Goal: Task Accomplishment & Management: Use online tool/utility

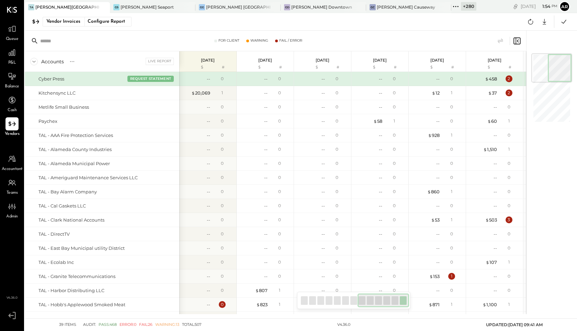
scroll to position [0, 392]
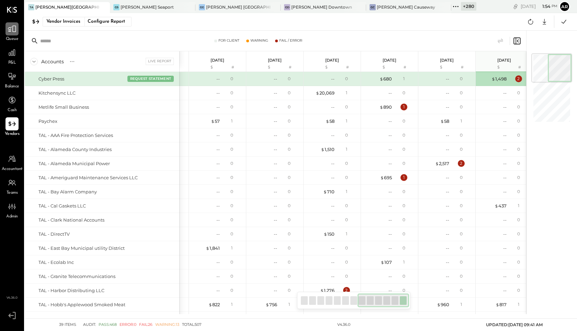
click at [11, 34] on div at bounding box center [11, 28] width 13 height 13
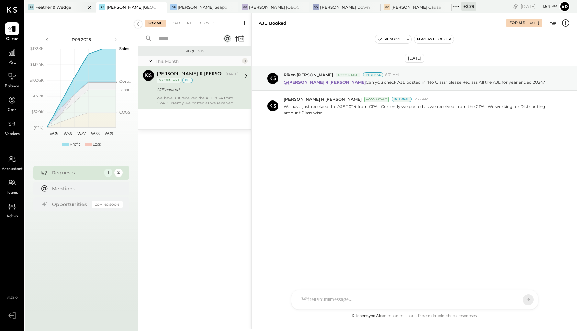
click at [88, 7] on icon at bounding box center [89, 6] width 3 height 3
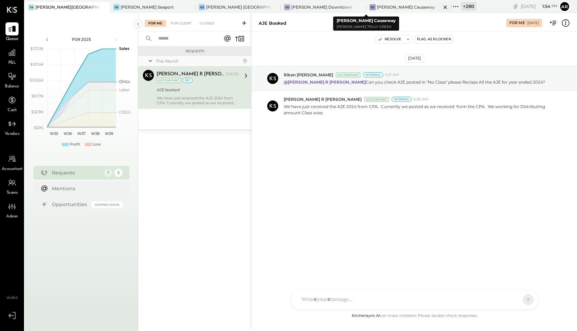
click at [377, 9] on div "[PERSON_NAME] Causeway" at bounding box center [406, 7] width 58 height 6
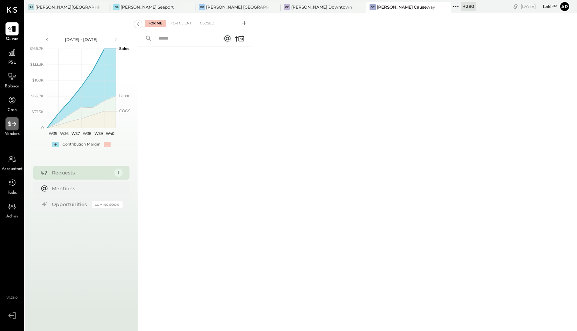
click at [13, 129] on div at bounding box center [11, 123] width 13 height 13
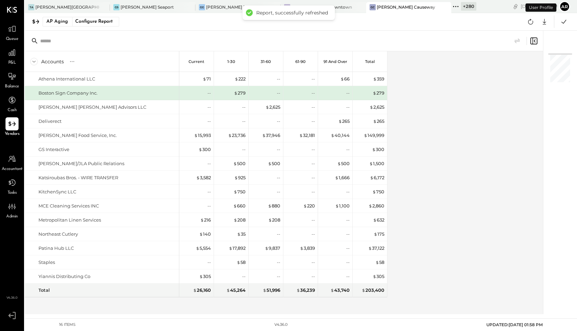
click at [67, 29] on div "AP Aging Configure Report Google Sheets Excel" at bounding box center [301, 22] width 553 height 18
click at [67, 25] on div "AP Aging" at bounding box center [57, 21] width 22 height 11
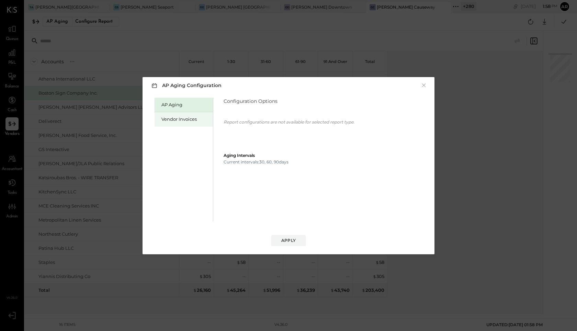
click at [185, 121] on div "Vendor Invoices" at bounding box center [186, 119] width 48 height 7
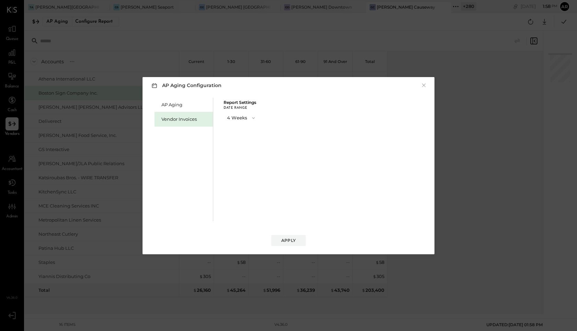
click at [237, 118] on button "4 Weeks" at bounding box center [242, 117] width 36 height 13
click at [240, 145] on div "13 Weeks" at bounding box center [241, 142] width 35 height 12
click at [285, 239] on div "Apply" at bounding box center [288, 240] width 14 height 6
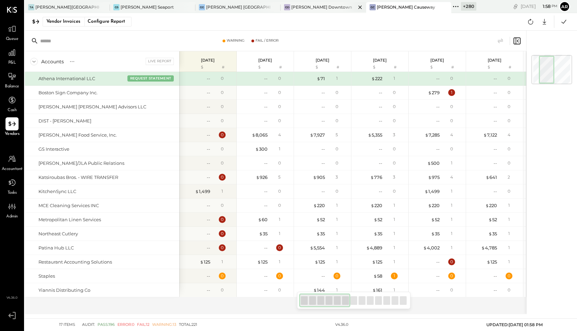
click at [291, 8] on div "[PERSON_NAME] Downtown" at bounding box center [321, 7] width 61 height 6
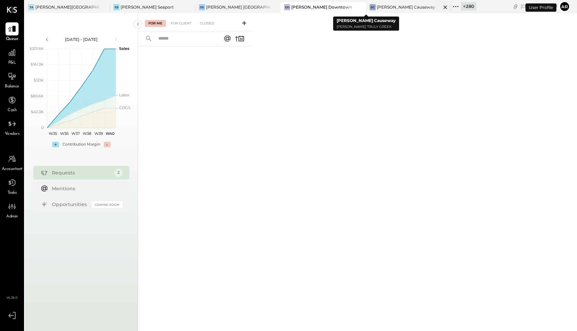
click at [441, 5] on icon at bounding box center [445, 7] width 9 height 8
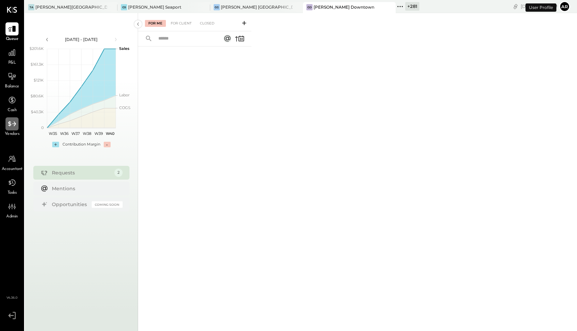
click at [15, 125] on icon at bounding box center [12, 123] width 9 height 9
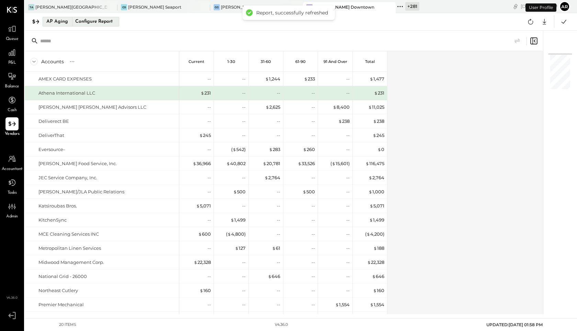
click at [98, 23] on div "Configure Report" at bounding box center [93, 21] width 43 height 9
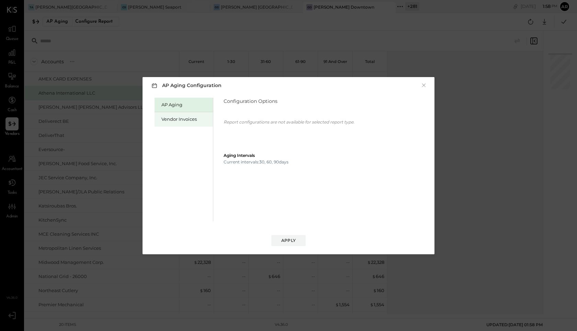
click at [189, 124] on div "Vendor Invoices" at bounding box center [184, 119] width 58 height 14
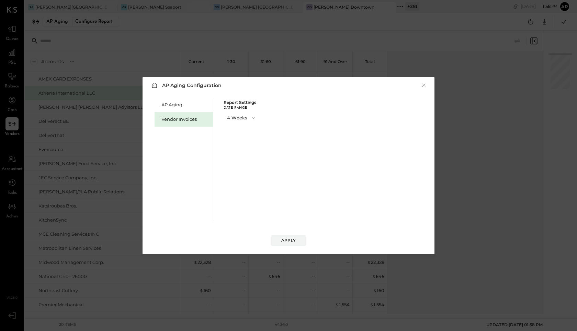
click at [230, 119] on button "4 Weeks" at bounding box center [242, 117] width 36 height 13
click at [234, 141] on span "13 Weeks" at bounding box center [238, 142] width 18 height 4
click at [292, 243] on button "Apply" at bounding box center [288, 240] width 34 height 11
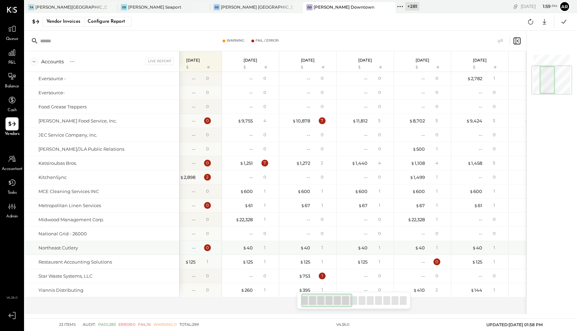
scroll to position [98, 0]
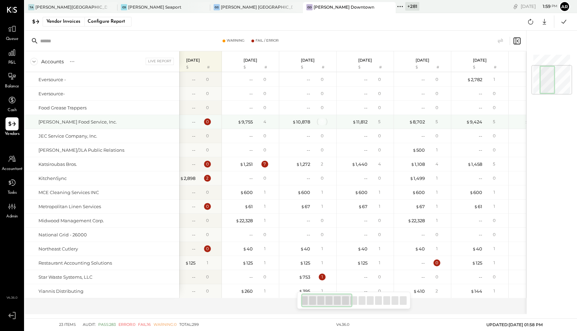
click at [321, 124] on div "7" at bounding box center [322, 121] width 7 height 7
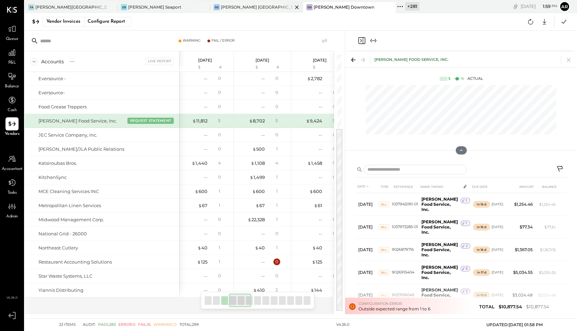
click at [221, 9] on div "[PERSON_NAME] [GEOGRAPHIC_DATA]" at bounding box center [257, 7] width 72 height 6
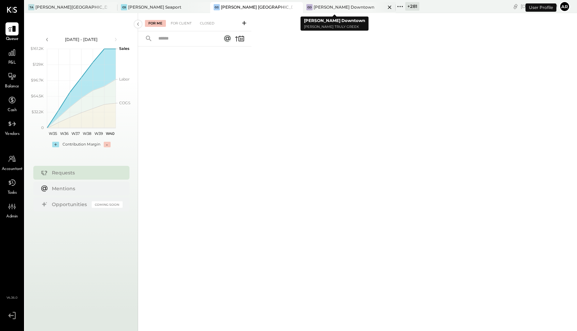
click at [386, 6] on icon at bounding box center [390, 7] width 9 height 8
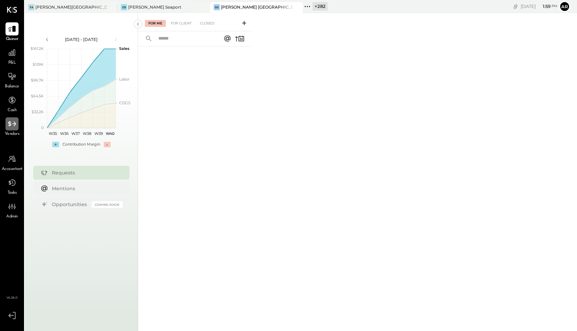
click at [13, 122] on icon at bounding box center [12, 123] width 9 height 9
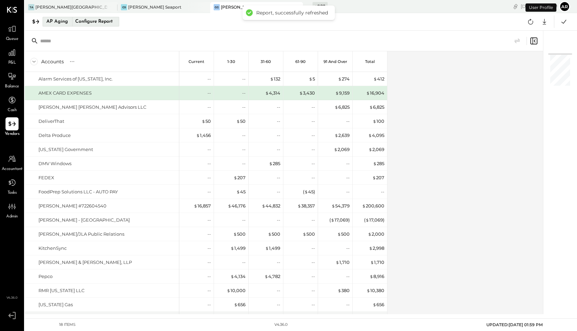
click at [70, 20] on button "AP Aging Configure Report" at bounding box center [81, 22] width 77 height 10
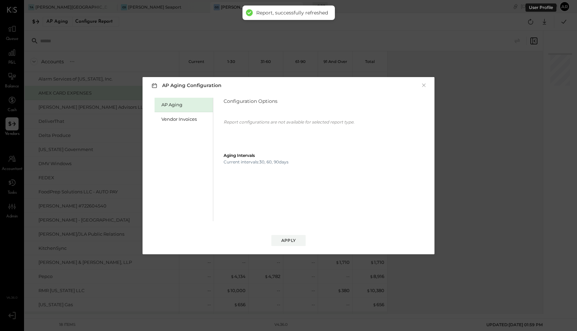
click at [166, 111] on div "AP Aging" at bounding box center [184, 105] width 58 height 14
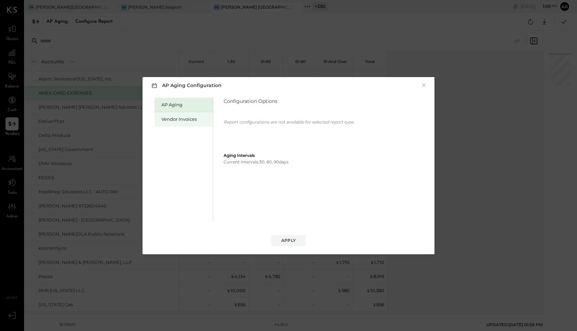
click at [169, 117] on div "Vendor Invoices" at bounding box center [186, 119] width 48 height 7
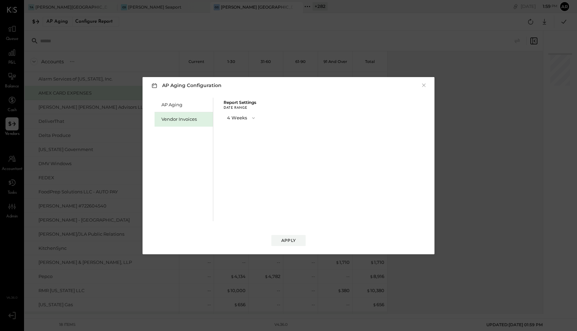
click at [228, 116] on button "4 Weeks" at bounding box center [242, 117] width 36 height 13
click at [234, 141] on span "13 Weeks" at bounding box center [238, 142] width 18 height 4
click at [280, 237] on button "Apply" at bounding box center [288, 240] width 34 height 11
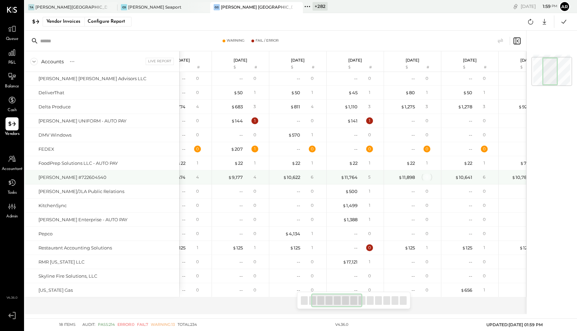
click at [429, 177] on div "9" at bounding box center [427, 177] width 7 height 7
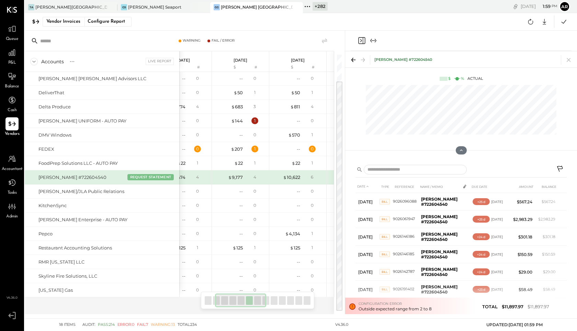
click at [360, 43] on icon "Close panel" at bounding box center [362, 40] width 8 height 8
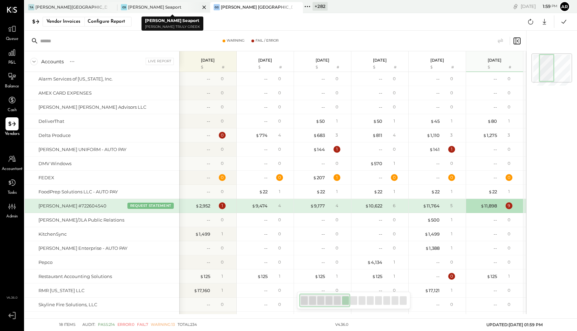
click at [180, 8] on div "[PERSON_NAME] Seaport" at bounding box center [159, 7] width 82 height 6
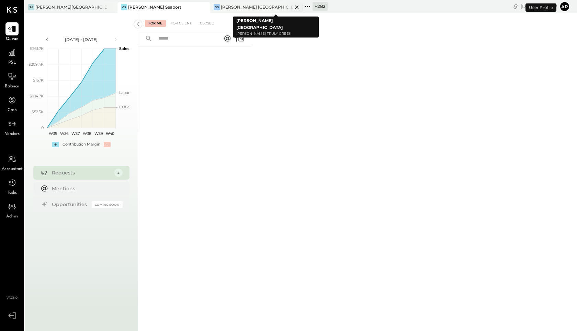
click at [296, 6] on icon at bounding box center [297, 7] width 9 height 8
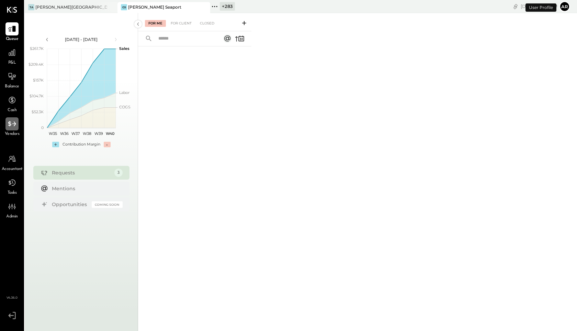
click at [9, 127] on icon at bounding box center [12, 123] width 9 height 9
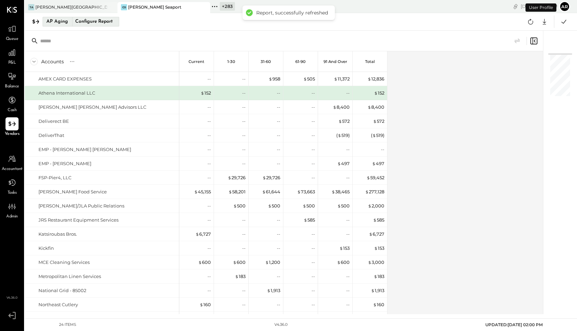
click at [69, 25] on button "AP Aging Configure Report" at bounding box center [81, 22] width 77 height 10
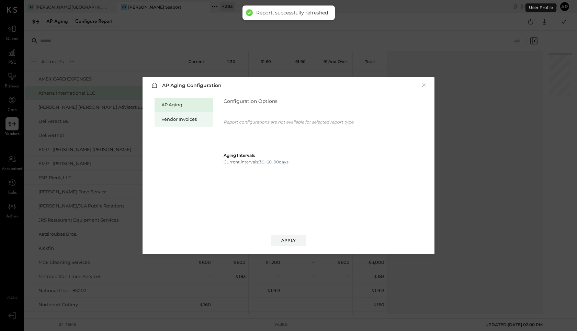
click at [175, 121] on div "Vendor Invoices" at bounding box center [186, 119] width 48 height 7
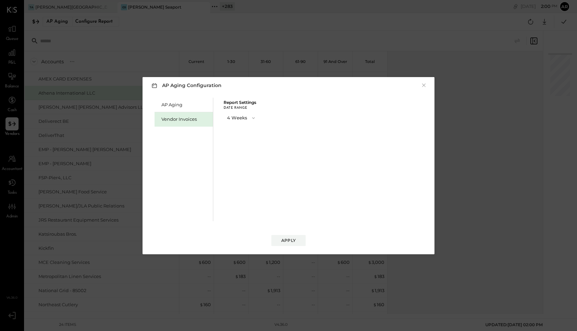
click at [229, 121] on button "4 Weeks" at bounding box center [242, 117] width 36 height 13
click at [239, 142] on span "13 Weeks" at bounding box center [238, 142] width 18 height 4
click at [290, 239] on div "Apply" at bounding box center [288, 240] width 14 height 6
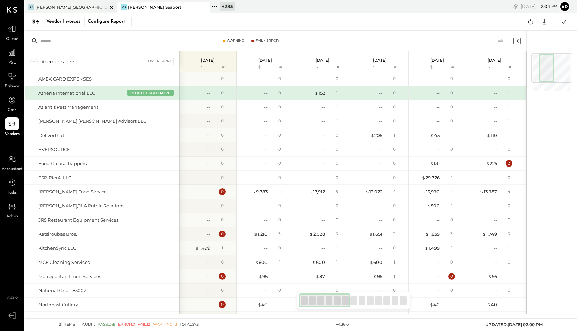
click at [92, 9] on div "TA [PERSON_NAME]" at bounding box center [66, 7] width 82 height 6
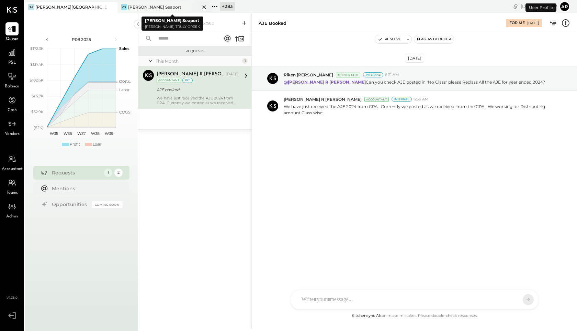
click at [203, 7] on icon at bounding box center [204, 7] width 9 height 8
click at [120, 9] on icon at bounding box center [122, 6] width 9 height 9
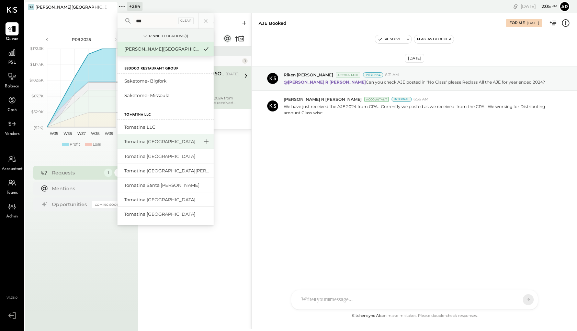
type input "***"
click at [204, 141] on icon at bounding box center [206, 141] width 5 height 5
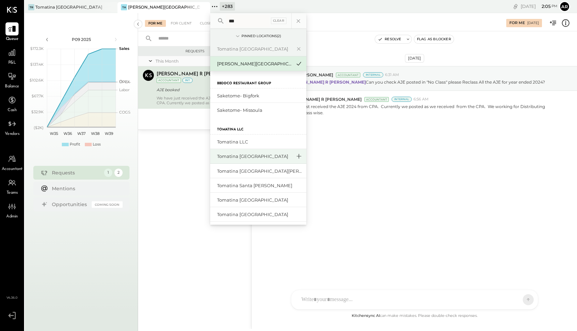
click at [297, 155] on icon at bounding box center [299, 156] width 8 height 9
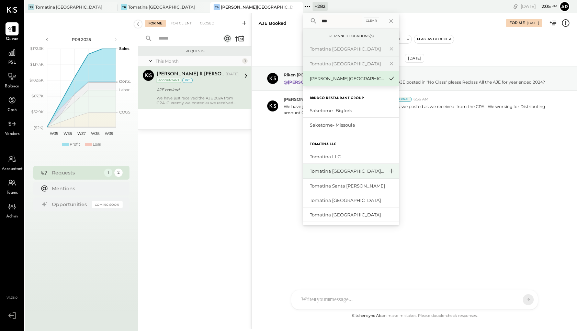
click at [389, 171] on icon at bounding box center [392, 170] width 8 height 9
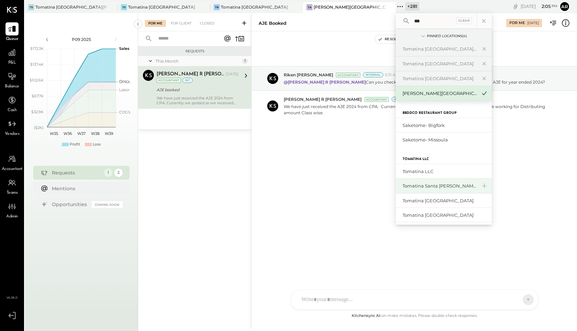
click at [458, 185] on div "Tomatina Santa [PERSON_NAME]" at bounding box center [444, 185] width 96 height 15
click at [480, 185] on icon at bounding box center [484, 185] width 8 height 9
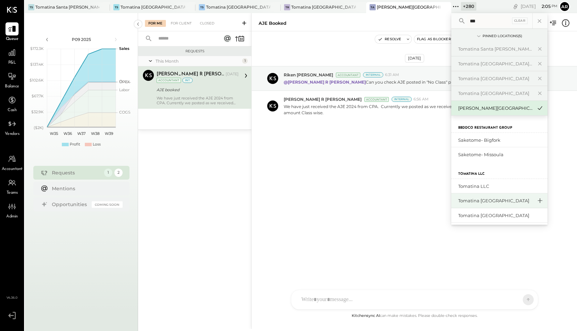
click at [536, 200] on icon at bounding box center [540, 200] width 8 height 9
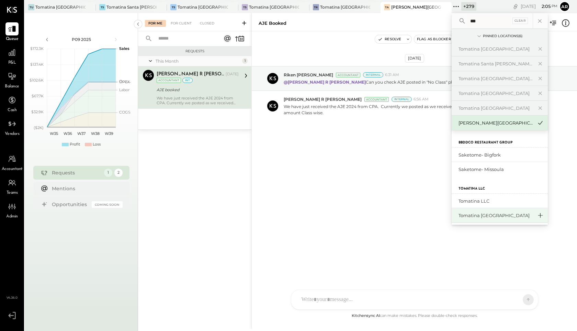
click at [536, 215] on icon at bounding box center [540, 215] width 8 height 9
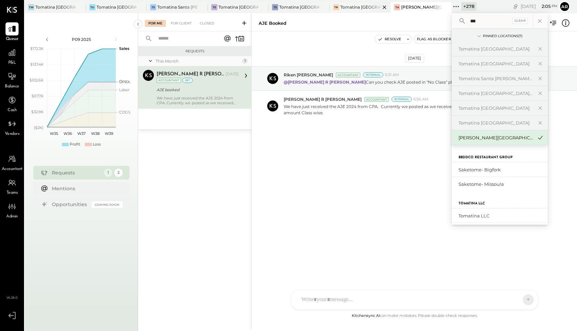
click at [352, 7] on div "Tomatina [GEOGRAPHIC_DATA]" at bounding box center [361, 7] width 40 height 6
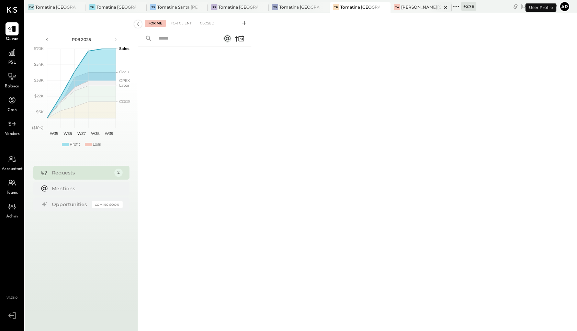
click at [445, 7] on icon at bounding box center [445, 6] width 3 height 3
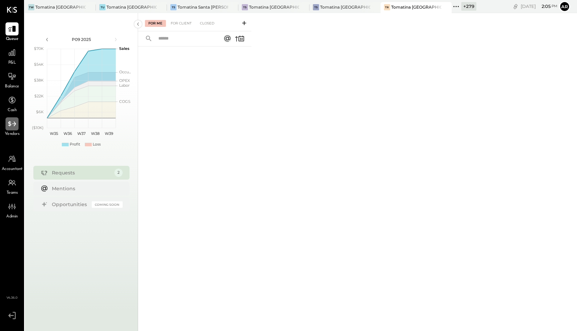
click at [8, 126] on icon at bounding box center [12, 123] width 9 height 9
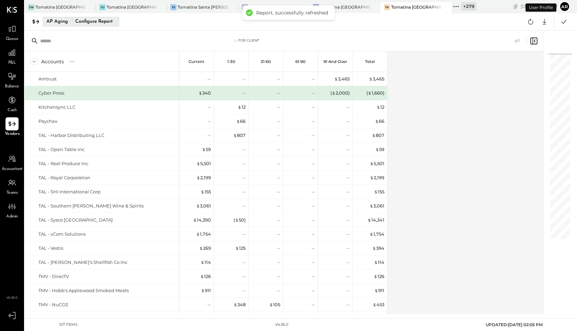
click at [87, 26] on div "Configure Report" at bounding box center [93, 21] width 43 height 9
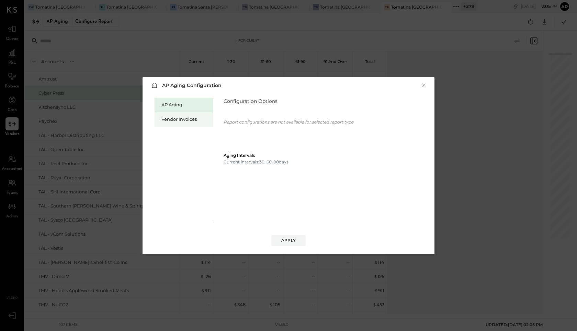
click at [177, 112] on div "Vendor Invoices" at bounding box center [184, 119] width 58 height 14
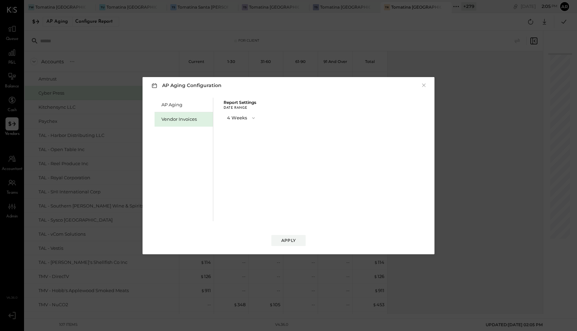
click at [229, 116] on button "4 Weeks" at bounding box center [242, 117] width 36 height 13
click at [237, 142] on span "13 Weeks" at bounding box center [238, 142] width 18 height 4
click at [286, 236] on button "Apply" at bounding box center [288, 240] width 34 height 11
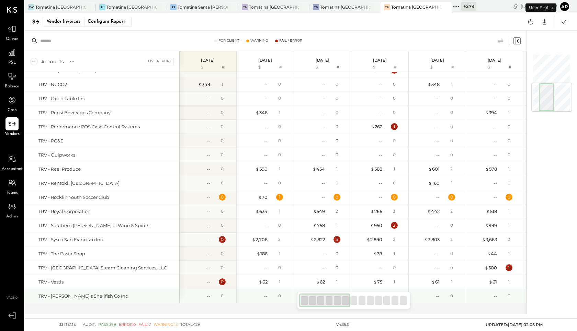
scroll to position [240, 0]
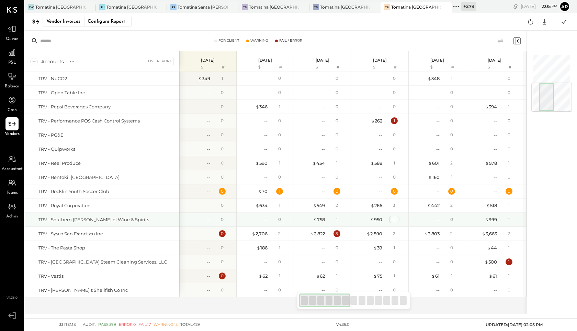
click at [392, 218] on div "2" at bounding box center [394, 219] width 7 height 7
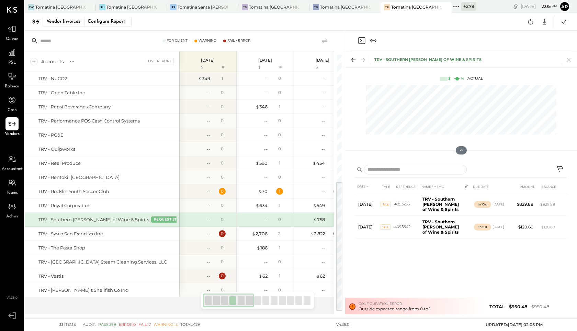
click at [361, 41] on icon "Close panel" at bounding box center [362, 40] width 8 height 8
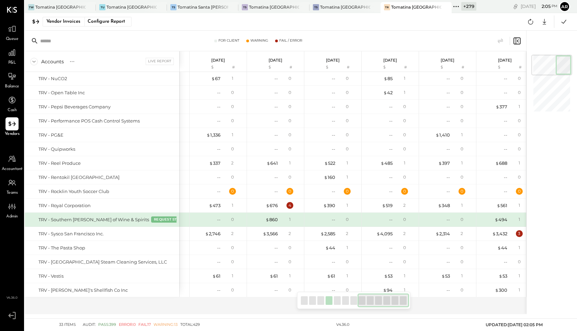
scroll to position [0, 398]
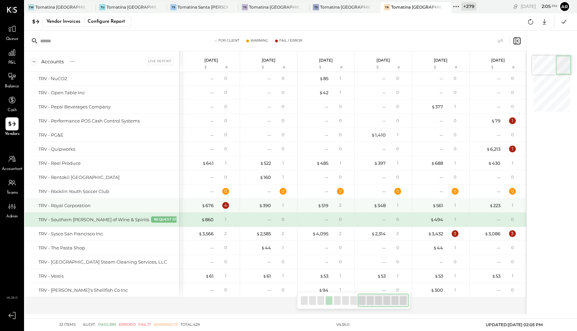
click at [229, 204] on div "4" at bounding box center [226, 205] width 22 height 7
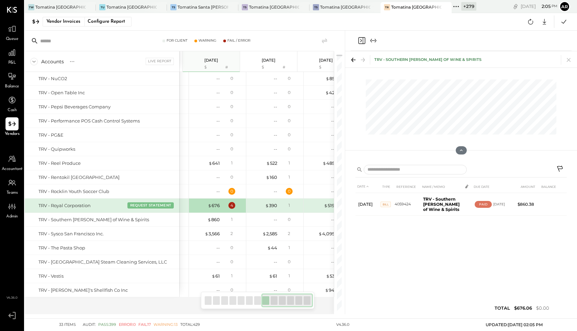
scroll to position [0, 392]
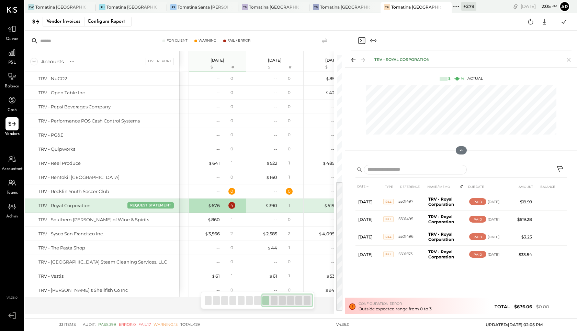
click at [361, 43] on icon "Close panel" at bounding box center [361, 40] width 7 height 7
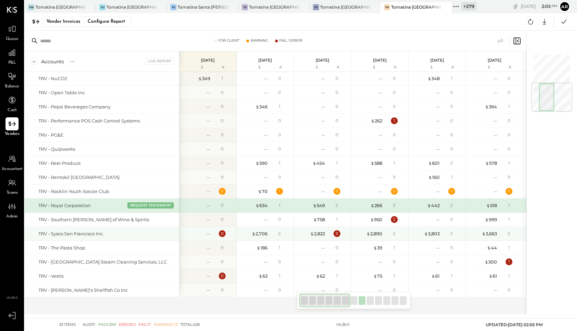
click at [336, 237] on div "$ 2,822 3" at bounding box center [324, 233] width 52 height 14
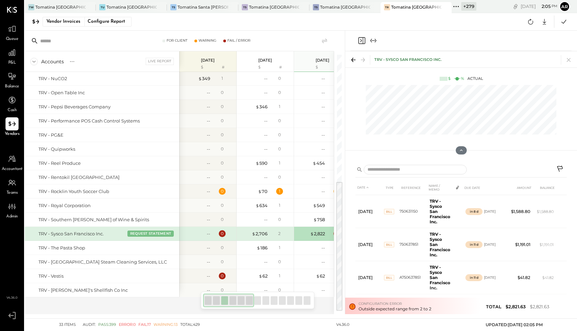
click at [363, 38] on icon "Close panel" at bounding box center [362, 40] width 8 height 8
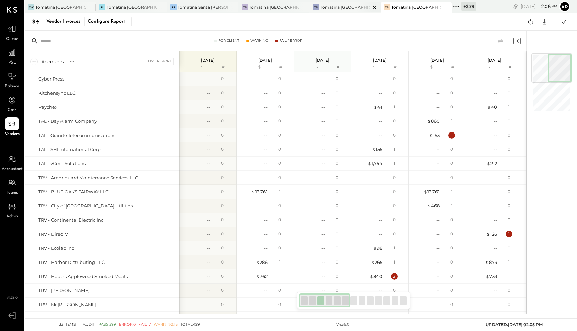
click at [344, 7] on div "Tomatina [GEOGRAPHIC_DATA]" at bounding box center [345, 7] width 50 height 6
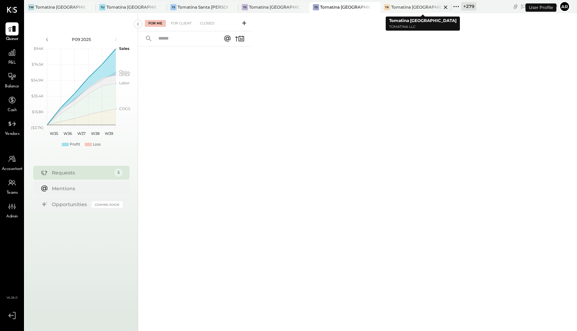
click at [442, 6] on icon at bounding box center [446, 7] width 9 height 8
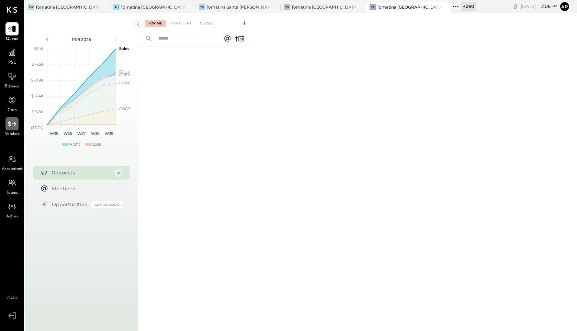
click at [11, 127] on icon at bounding box center [12, 123] width 9 height 9
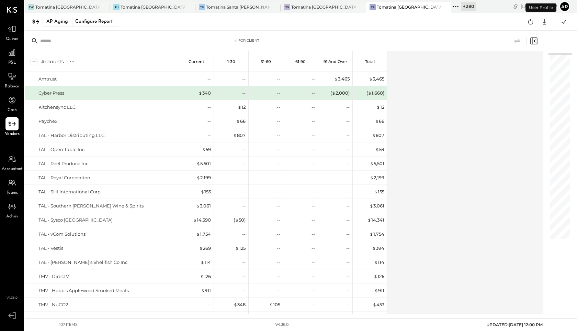
click at [88, 27] on div "AP Aging Configure Report Google Sheets Excel" at bounding box center [301, 22] width 553 height 18
click at [86, 23] on div "Configure Report" at bounding box center [93, 21] width 43 height 9
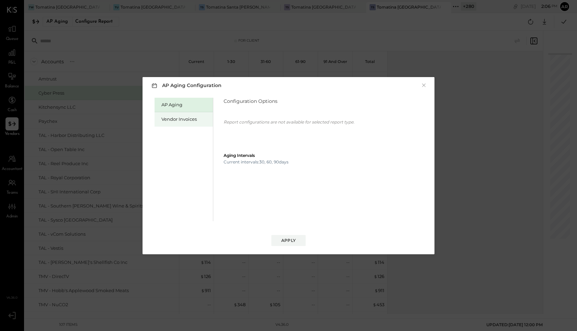
click at [172, 121] on div "Vendor Invoices" at bounding box center [186, 119] width 48 height 7
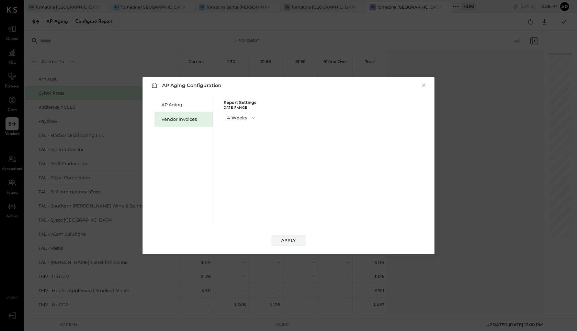
click at [233, 119] on button "4 Weeks" at bounding box center [242, 117] width 36 height 13
click at [235, 147] on div "13 Weeks" at bounding box center [241, 142] width 35 height 12
click at [285, 241] on div "Apply" at bounding box center [288, 240] width 14 height 6
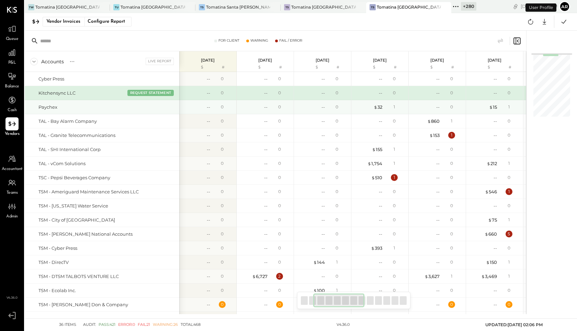
scroll to position [0, 193]
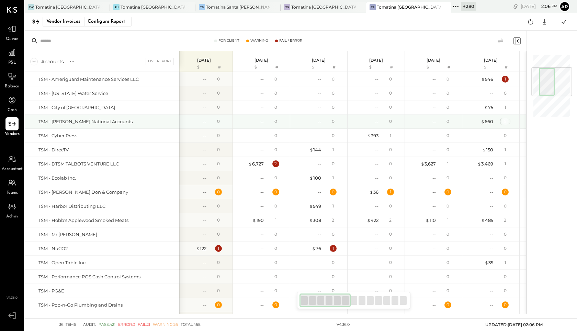
click at [505, 121] on div "5" at bounding box center [505, 121] width 7 height 7
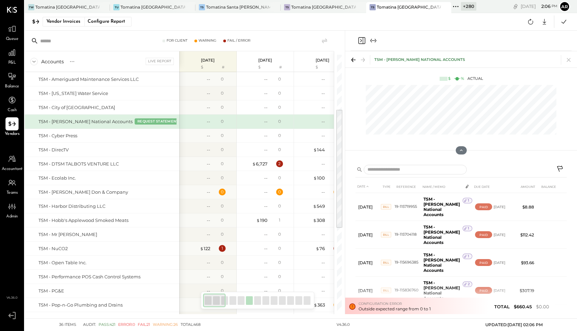
click at [362, 42] on icon "Close panel" at bounding box center [362, 40] width 8 height 8
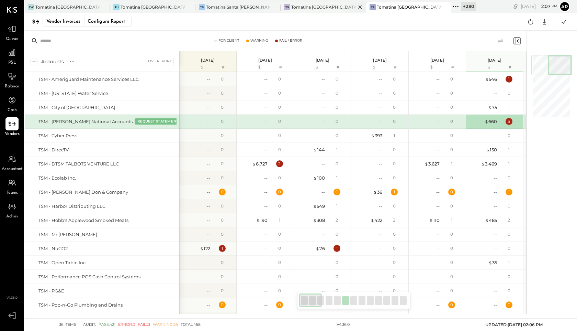
click at [296, 4] on div "TS Tomatina Santa [PERSON_NAME]" at bounding box center [318, 7] width 75 height 6
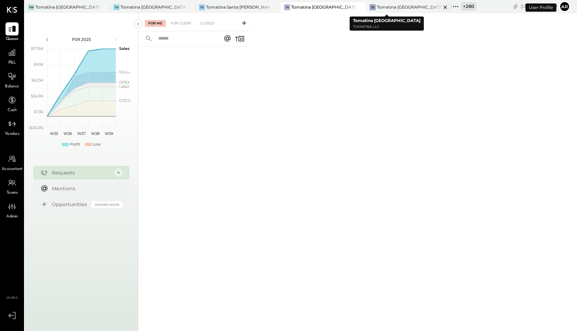
click at [441, 7] on icon at bounding box center [445, 7] width 9 height 8
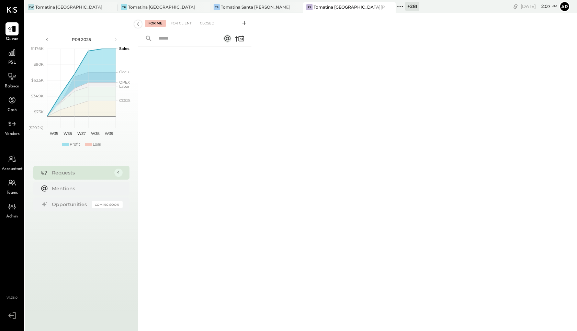
click at [10, 132] on span "Vendors" at bounding box center [12, 134] width 15 height 6
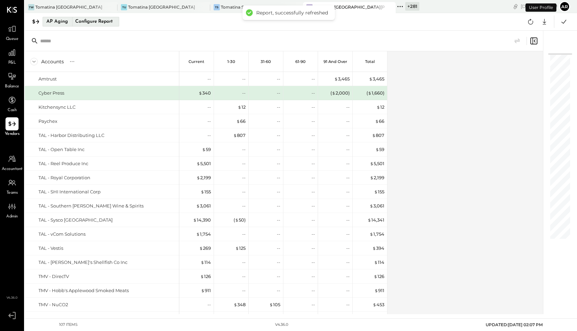
click at [98, 22] on div "Configure Report" at bounding box center [93, 21] width 43 height 9
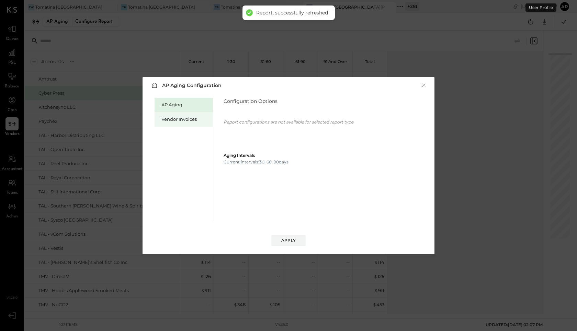
click at [180, 117] on div "Vendor Invoices" at bounding box center [186, 119] width 48 height 7
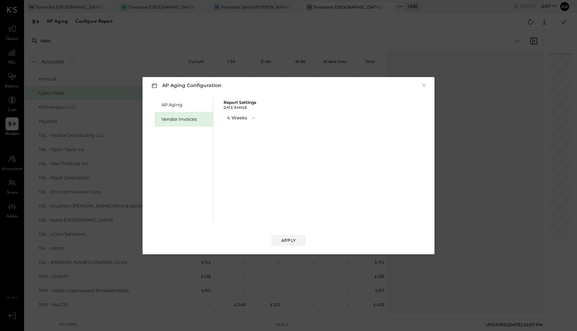
click at [227, 117] on button "4 Weeks" at bounding box center [242, 117] width 36 height 13
click at [229, 146] on div "13 Weeks" at bounding box center [241, 142] width 35 height 12
click at [283, 236] on button "Apply" at bounding box center [288, 240] width 34 height 11
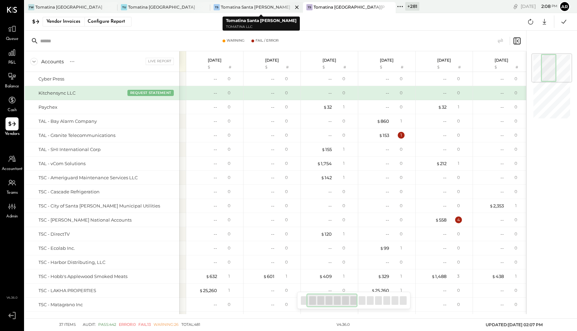
click at [252, 6] on div "Tomatina Santa [PERSON_NAME]" at bounding box center [255, 7] width 69 height 6
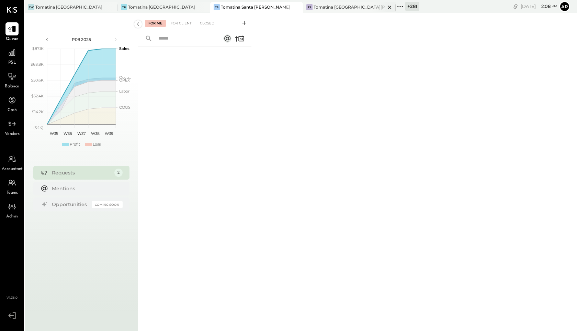
click at [386, 8] on icon at bounding box center [390, 7] width 9 height 8
click at [17, 127] on div at bounding box center [11, 123] width 13 height 13
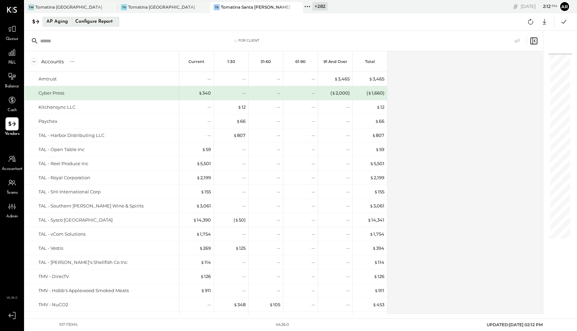
click at [66, 22] on div "AP Aging" at bounding box center [57, 21] width 22 height 11
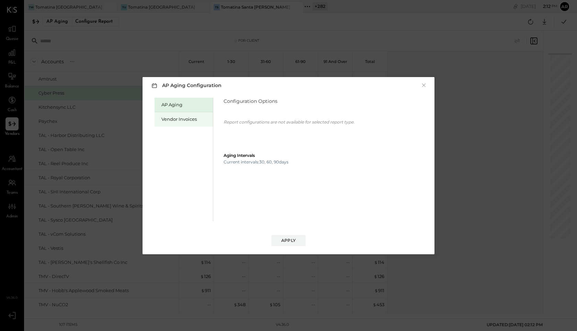
click at [176, 118] on div "Vendor Invoices" at bounding box center [186, 119] width 48 height 7
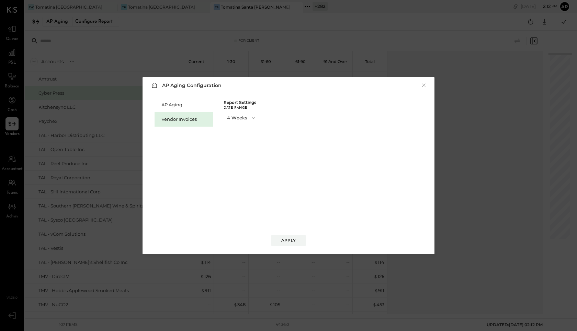
click at [233, 115] on button "4 Weeks" at bounding box center [242, 117] width 36 height 13
click at [236, 137] on div "13 Weeks" at bounding box center [241, 142] width 35 height 12
click at [290, 243] on button "Apply" at bounding box center [288, 240] width 34 height 11
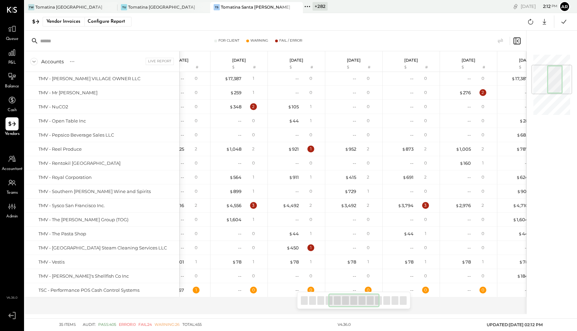
scroll to position [76, 0]
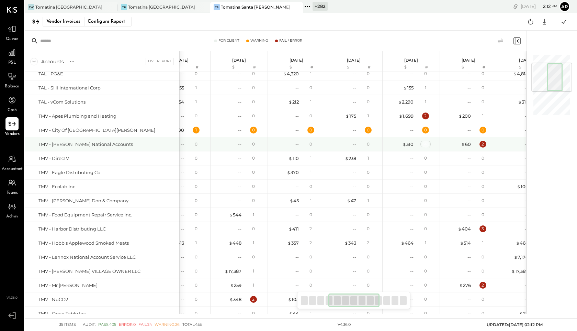
click at [426, 144] on div "4" at bounding box center [425, 144] width 7 height 7
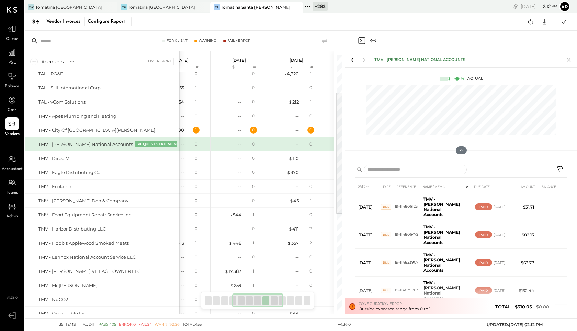
click at [359, 41] on icon "Close panel" at bounding box center [362, 40] width 8 height 8
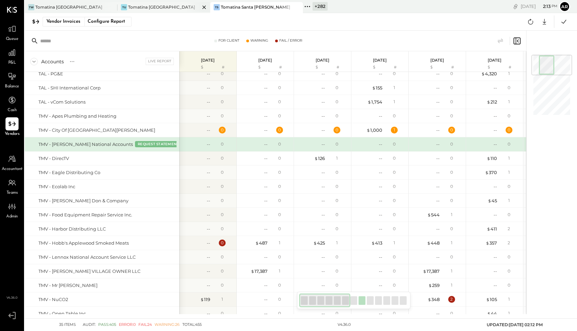
click at [176, 7] on div "TU Tomatina [GEOGRAPHIC_DATA]" at bounding box center [159, 7] width 82 height 6
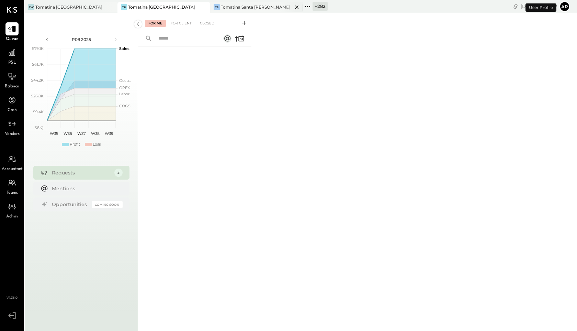
click at [297, 8] on icon at bounding box center [296, 6] width 3 height 3
click at [216, 6] on icon at bounding box center [216, 6] width 1 height 1
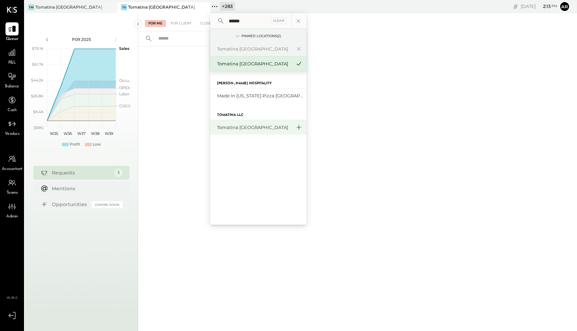
type input "******"
click at [296, 126] on icon at bounding box center [299, 127] width 8 height 9
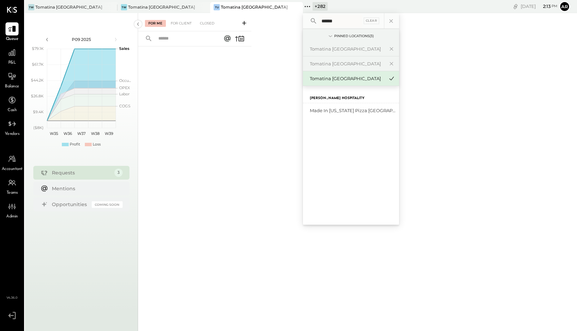
click at [240, 89] on div at bounding box center [194, 178] width 113 height 265
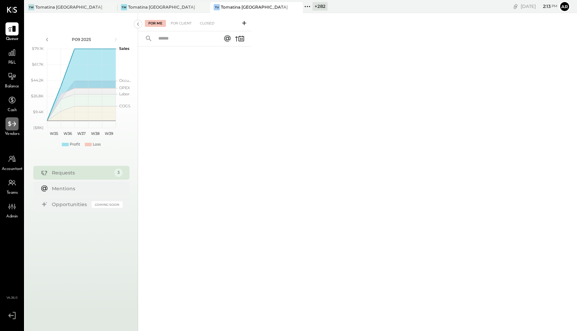
click at [10, 129] on div at bounding box center [11, 123] width 13 height 13
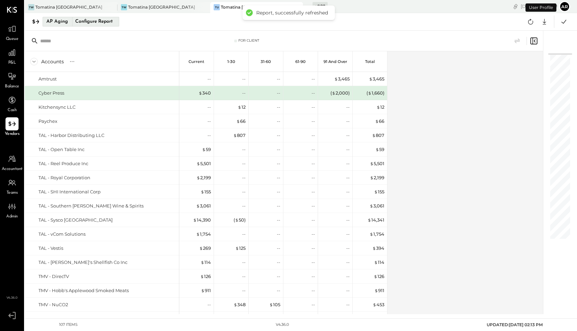
click at [83, 20] on div "Configure Report" at bounding box center [93, 21] width 43 height 9
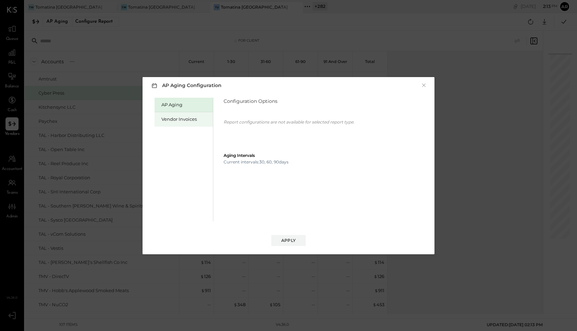
click at [184, 112] on div "Vendor Invoices" at bounding box center [184, 119] width 58 height 14
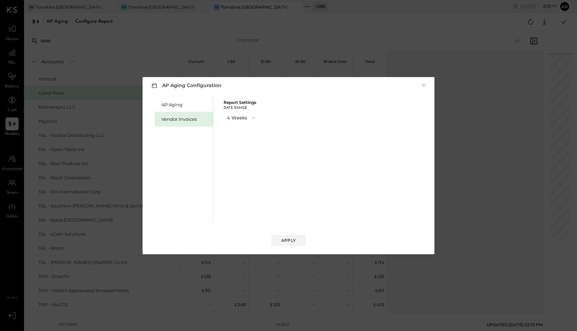
click at [230, 121] on button "4 Weeks" at bounding box center [242, 117] width 36 height 13
click at [235, 138] on div "13 Weeks" at bounding box center [241, 142] width 35 height 12
click at [287, 237] on div "Apply" at bounding box center [288, 240] width 14 height 6
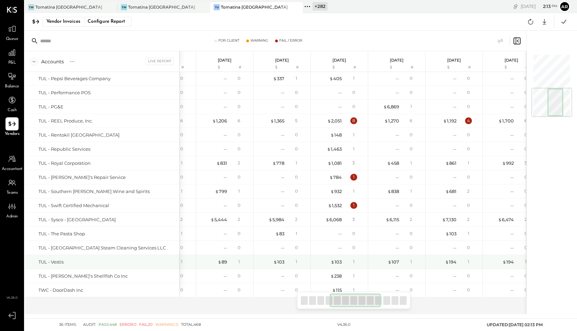
scroll to position [0, 271]
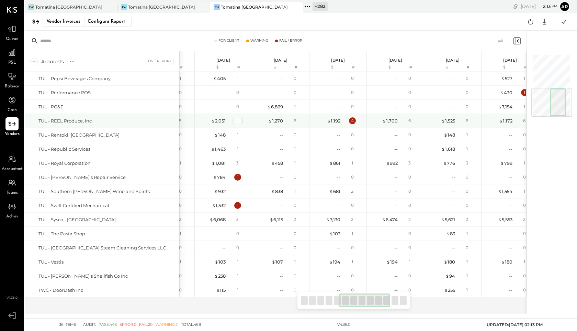
click at [235, 123] on div "8" at bounding box center [237, 120] width 7 height 7
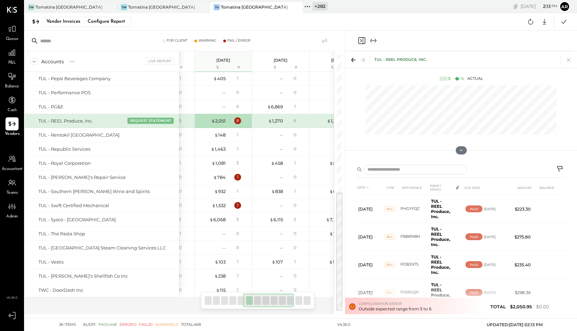
click at [362, 43] on icon "Close panel" at bounding box center [362, 40] width 8 height 8
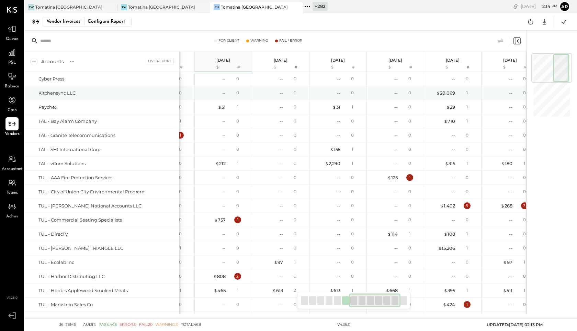
scroll to position [0, 348]
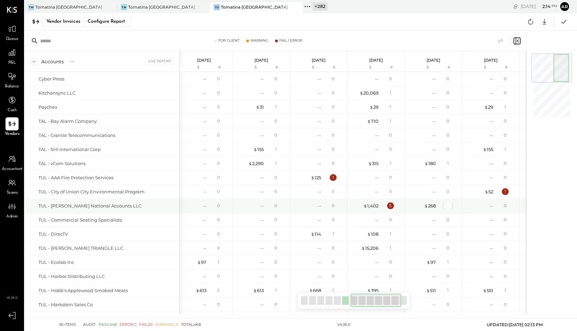
click at [448, 205] on div "3" at bounding box center [448, 205] width 7 height 7
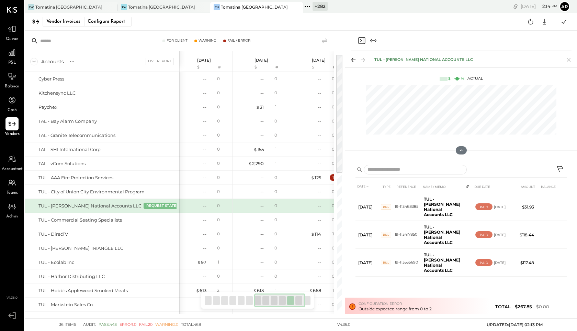
click at [358, 42] on icon "Close panel" at bounding box center [362, 40] width 8 height 8
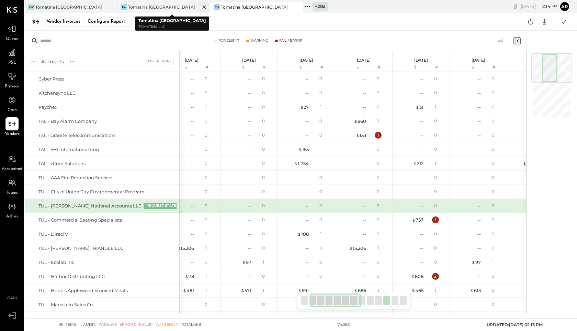
click at [157, 5] on div "Tomatina [GEOGRAPHIC_DATA]" at bounding box center [161, 7] width 67 height 6
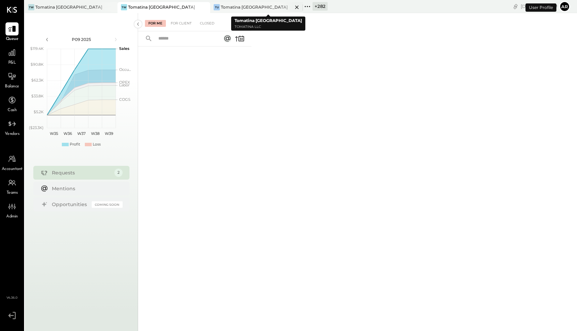
click at [296, 7] on icon at bounding box center [297, 7] width 9 height 8
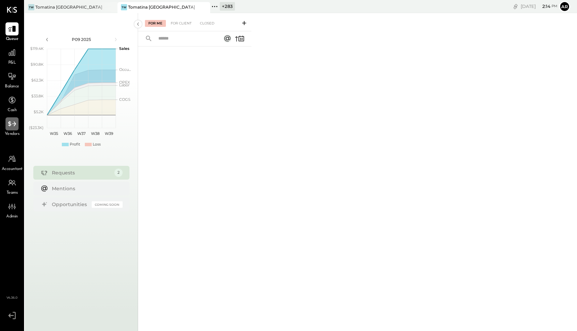
click at [8, 130] on div at bounding box center [11, 123] width 13 height 13
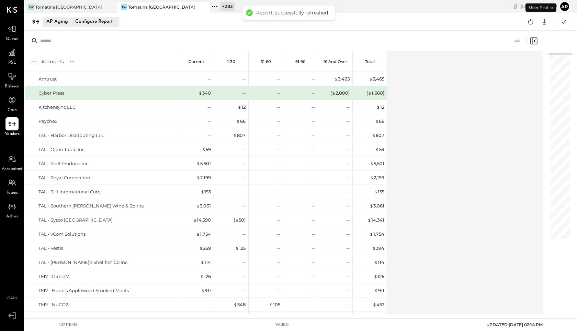
click at [97, 24] on div "Configure Report" at bounding box center [93, 21] width 43 height 9
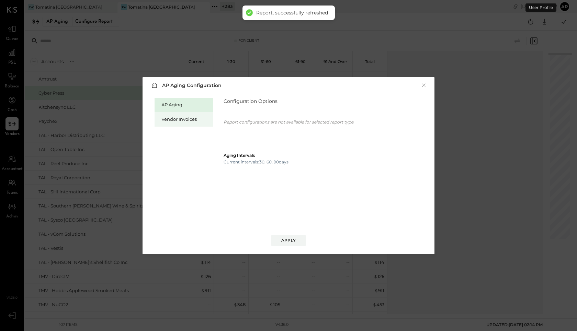
click at [201, 114] on div "Vendor Invoices" at bounding box center [184, 119] width 58 height 14
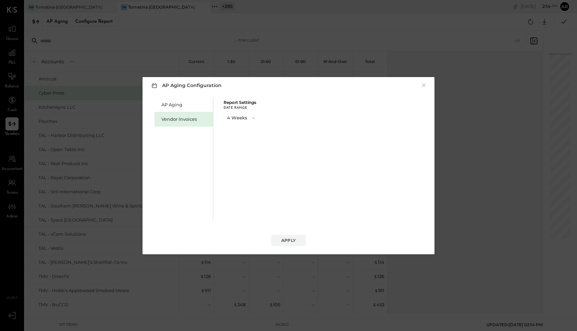
click at [235, 119] on button "4 Weeks" at bounding box center [242, 117] width 36 height 13
click at [237, 140] on span "13 Weeks" at bounding box center [238, 142] width 18 height 4
click at [288, 240] on div "Apply" at bounding box center [288, 240] width 14 height 6
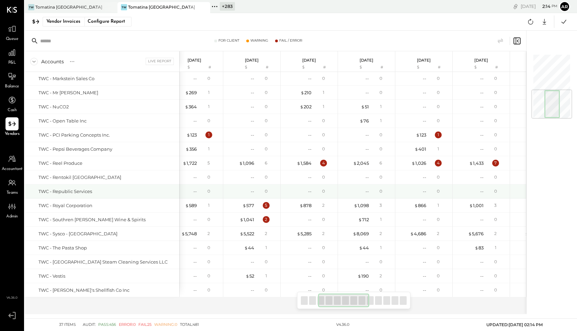
scroll to position [0, 224]
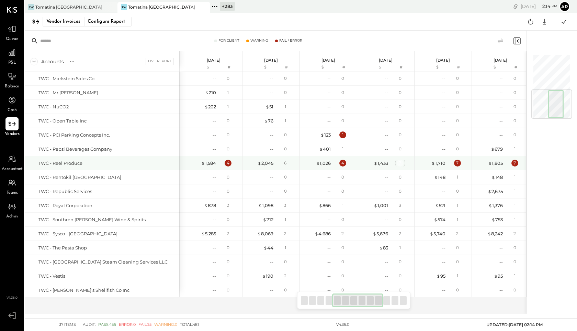
click at [399, 162] on div "7" at bounding box center [400, 162] width 7 height 7
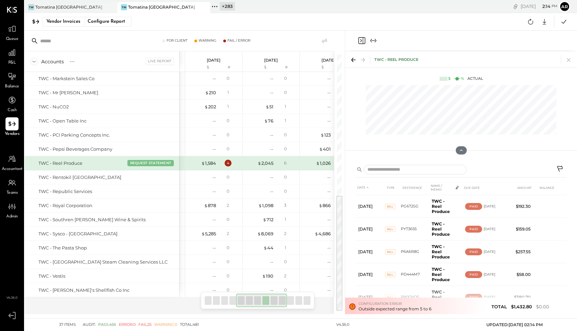
click at [365, 42] on icon "Close panel" at bounding box center [361, 40] width 7 height 7
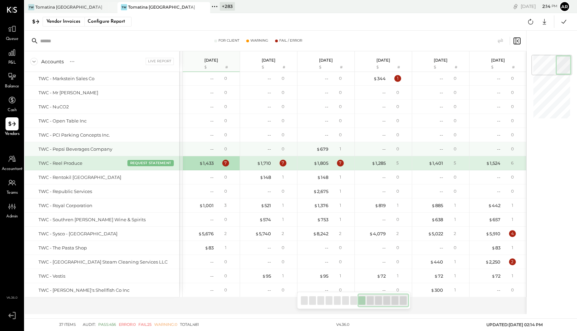
scroll to position [0, 145]
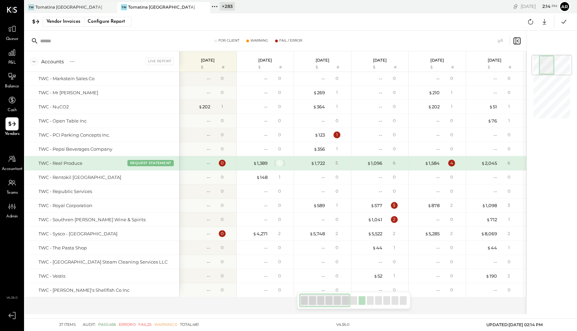
click at [280, 163] on div "8" at bounding box center [279, 162] width 7 height 7
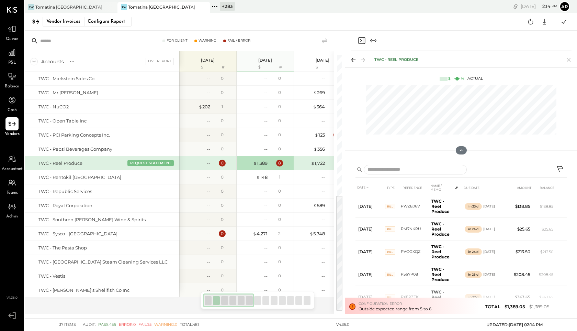
click at [361, 45] on div at bounding box center [461, 41] width 221 height 20
click at [361, 40] on icon "Close panel" at bounding box center [361, 40] width 2 height 3
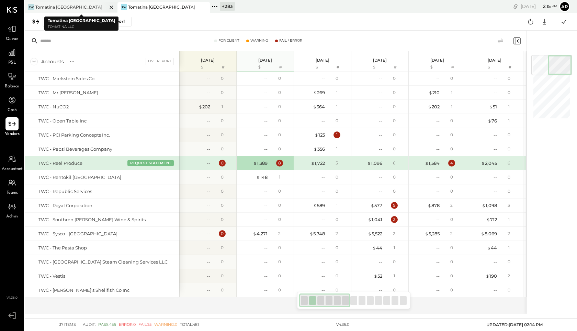
click at [90, 5] on div "TW Tomatina [GEOGRAPHIC_DATA]" at bounding box center [66, 7] width 82 height 6
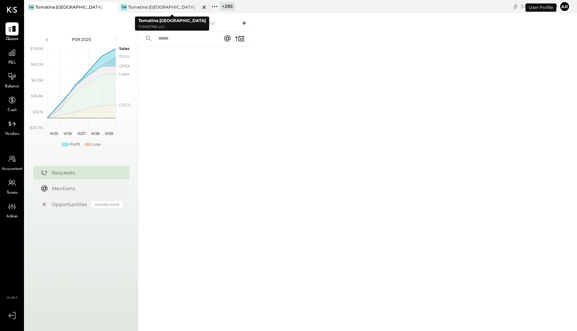
click at [205, 8] on icon at bounding box center [204, 7] width 9 height 8
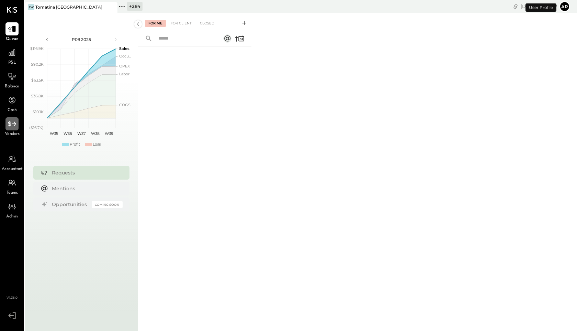
click at [8, 127] on icon at bounding box center [12, 123] width 9 height 9
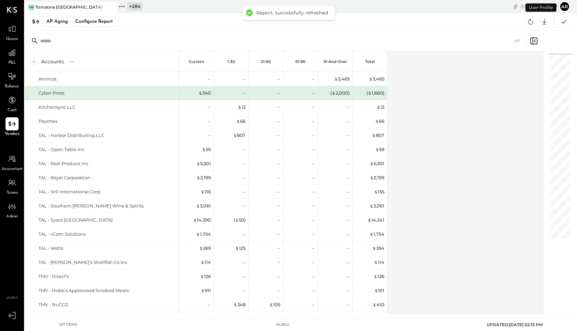
click at [71, 27] on div "AP Aging Configure Report Google Sheets Excel" at bounding box center [301, 22] width 553 height 18
click at [72, 23] on div "Configure Report" at bounding box center [93, 21] width 43 height 9
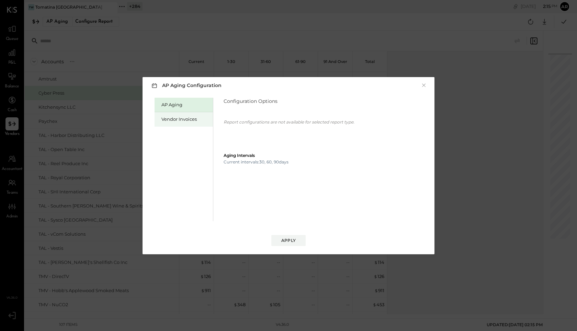
click at [172, 118] on div "Vendor Invoices" at bounding box center [186, 119] width 48 height 7
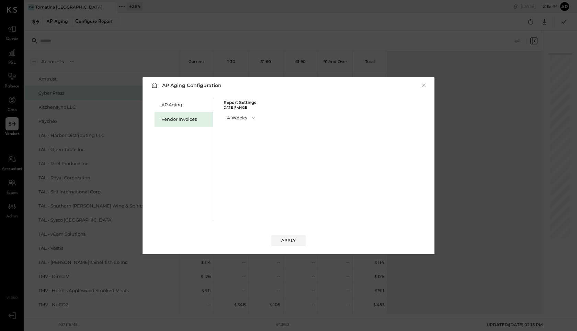
click at [245, 119] on button "4 Weeks" at bounding box center [242, 117] width 36 height 13
click at [244, 145] on div "13 Weeks" at bounding box center [241, 142] width 35 height 12
click at [282, 238] on div "Apply" at bounding box center [288, 240] width 14 height 6
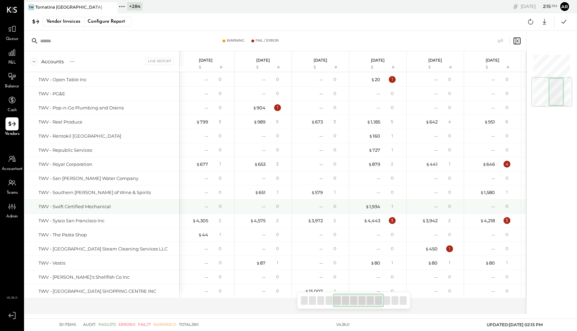
scroll to position [0, 317]
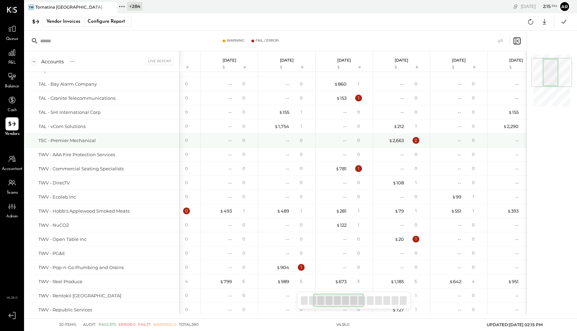
click at [420, 142] on div "2" at bounding box center [417, 140] width 22 height 7
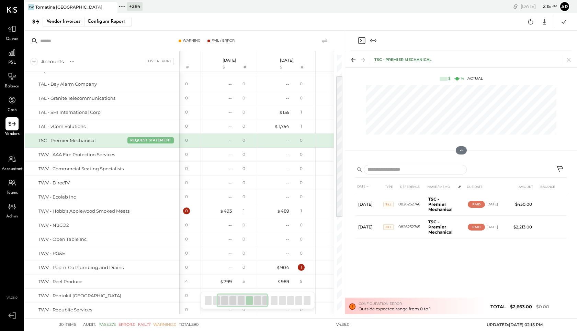
click at [362, 40] on icon "Close panel" at bounding box center [362, 40] width 8 height 8
